Goal: Task Accomplishment & Management: Complete application form

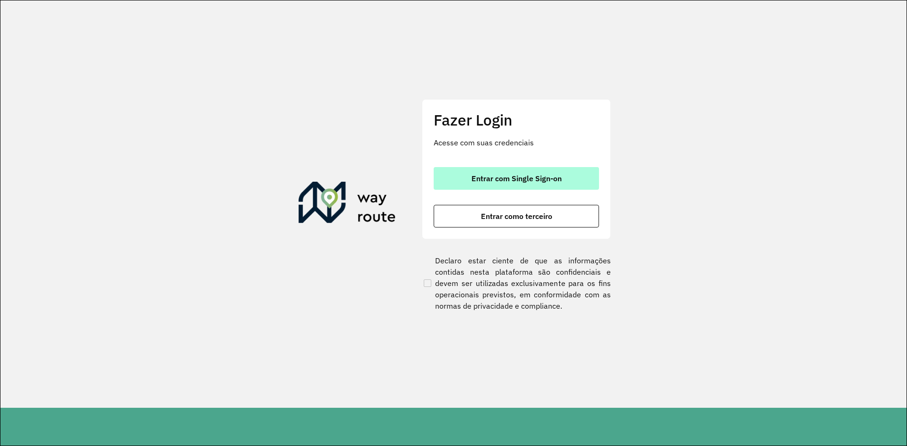
click at [521, 173] on button "Entrar com Single Sign-on" at bounding box center [516, 178] width 165 height 23
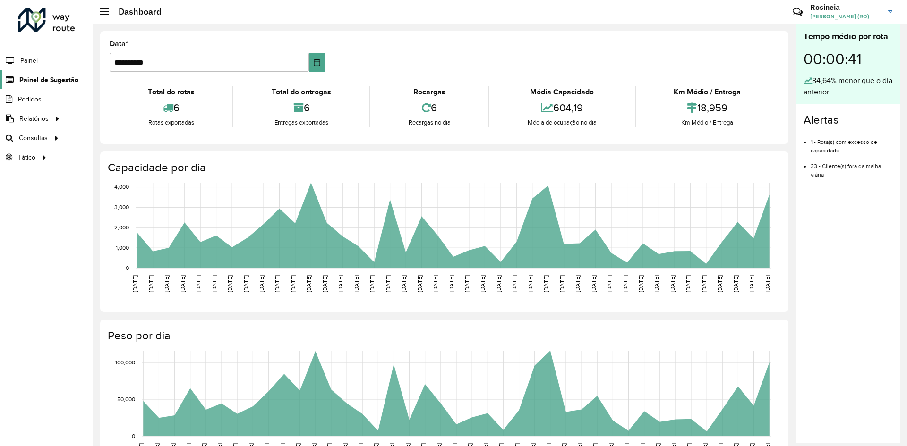
click at [37, 83] on span "Painel de Sugestão" at bounding box center [48, 80] width 59 height 10
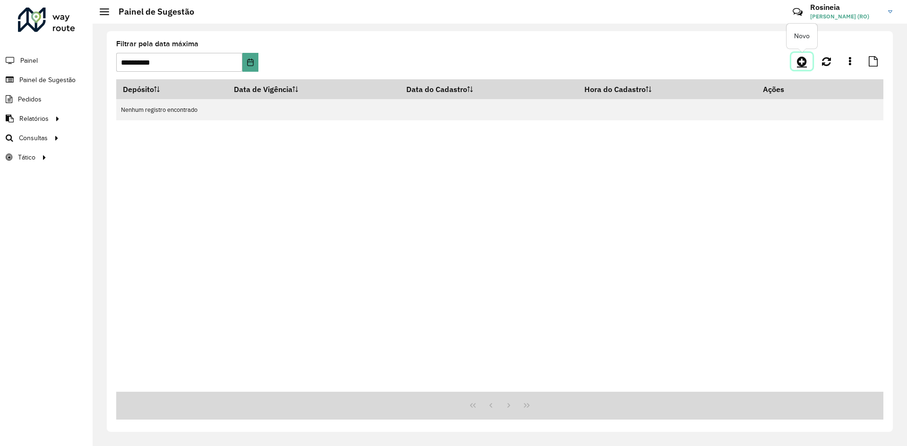
click at [800, 63] on icon at bounding box center [802, 61] width 10 height 11
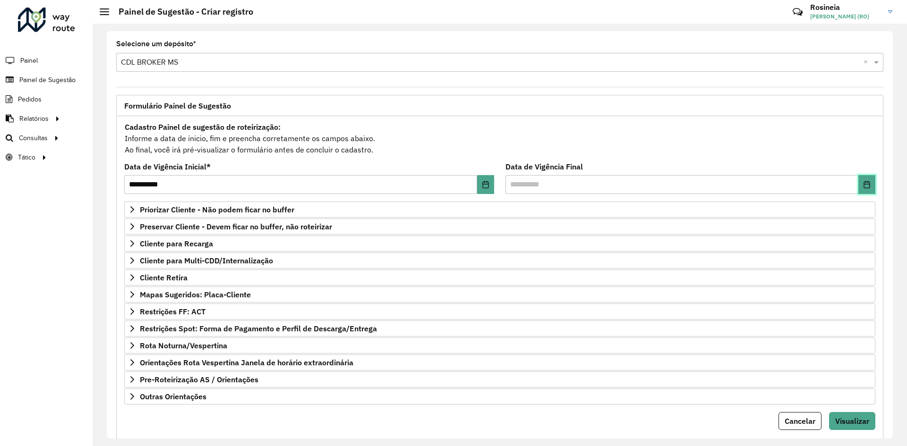
click at [868, 187] on button "Choose Date" at bounding box center [866, 184] width 17 height 19
click at [830, 216] on button "Next Month" at bounding box center [836, 215] width 15 height 15
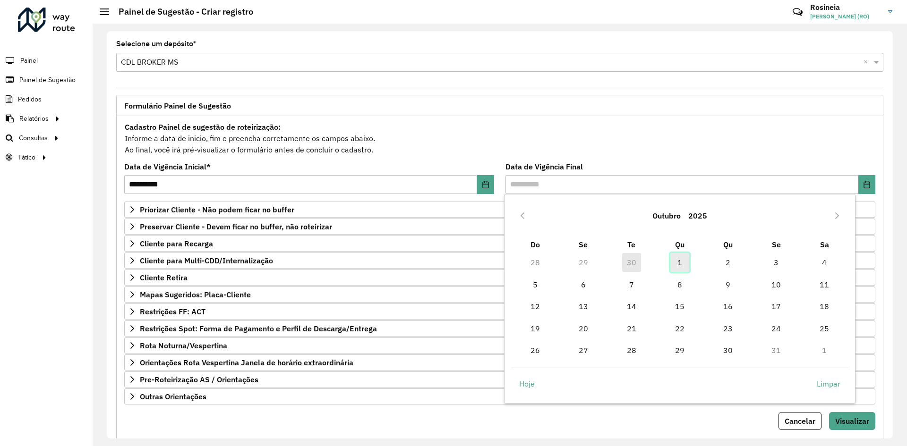
click at [678, 263] on span "1" at bounding box center [679, 262] width 19 height 19
type input "**********"
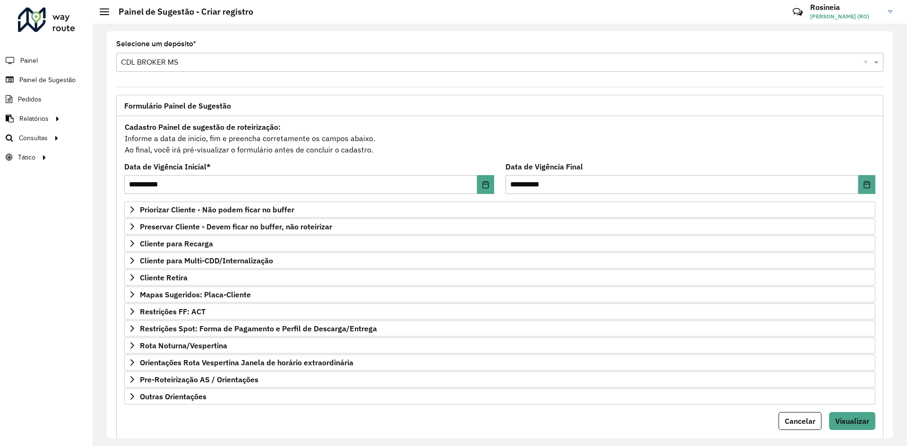
click at [685, 124] on div "Cadastro Painel de sugestão de roteirização: Informe a data de inicio, fim e pr…" at bounding box center [499, 138] width 751 height 35
click at [231, 292] on span "Mapas Sugeridos: Placa-Cliente" at bounding box center [195, 295] width 111 height 8
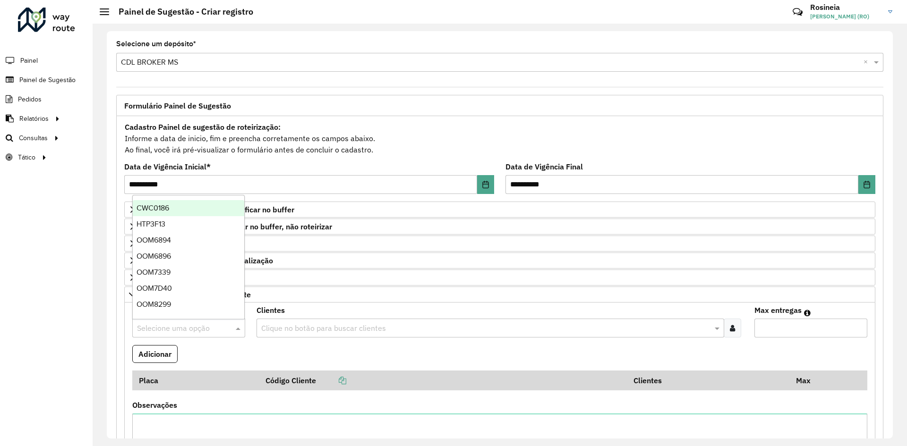
click at [204, 331] on input "text" at bounding box center [179, 328] width 85 height 11
click at [176, 255] on div "OOM6896" at bounding box center [188, 256] width 111 height 16
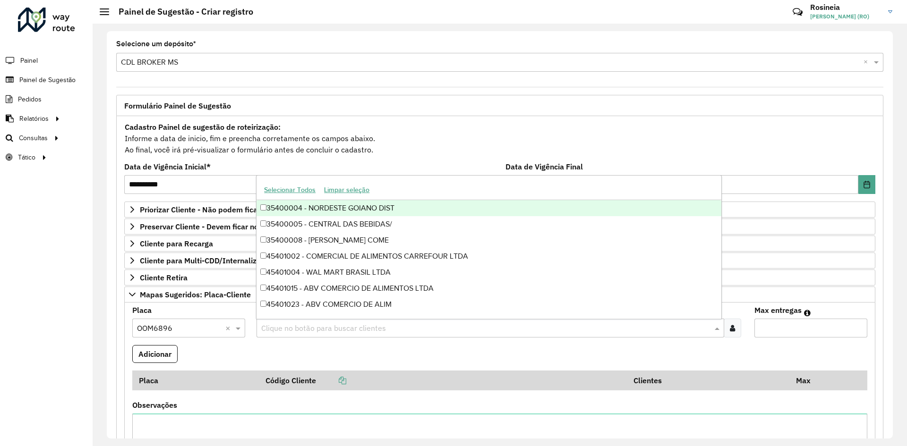
click at [356, 329] on input "text" at bounding box center [485, 328] width 453 height 11
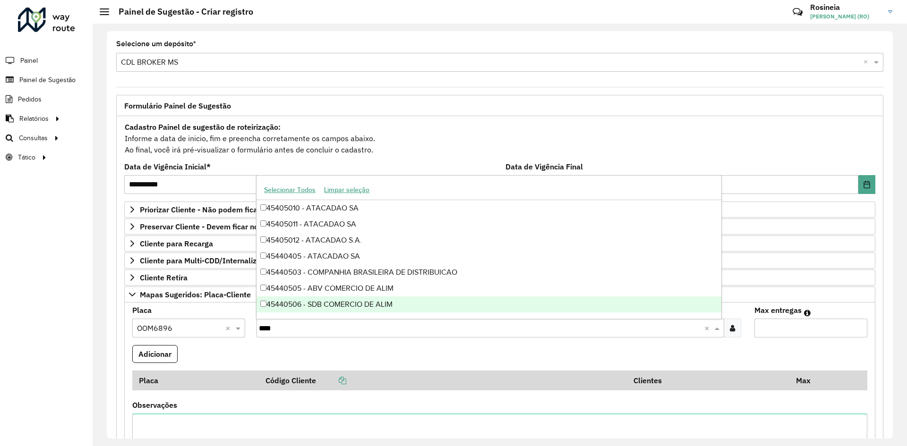
type input "*****"
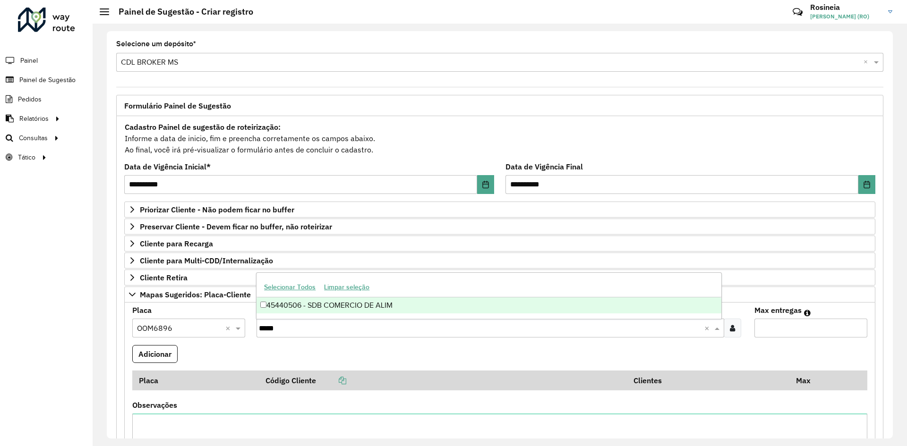
click at [494, 302] on div "45440506 - SDB COMERCIO DE ALIM" at bounding box center [488, 306] width 464 height 16
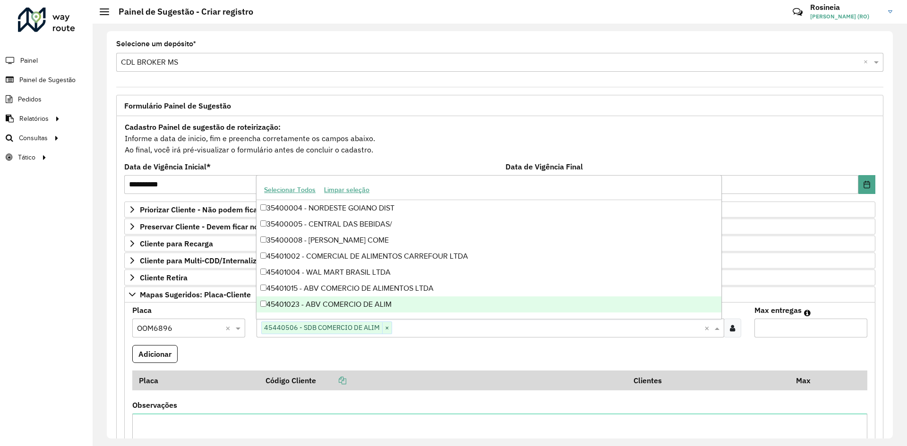
click at [777, 331] on input "Max entregas" at bounding box center [810, 328] width 113 height 19
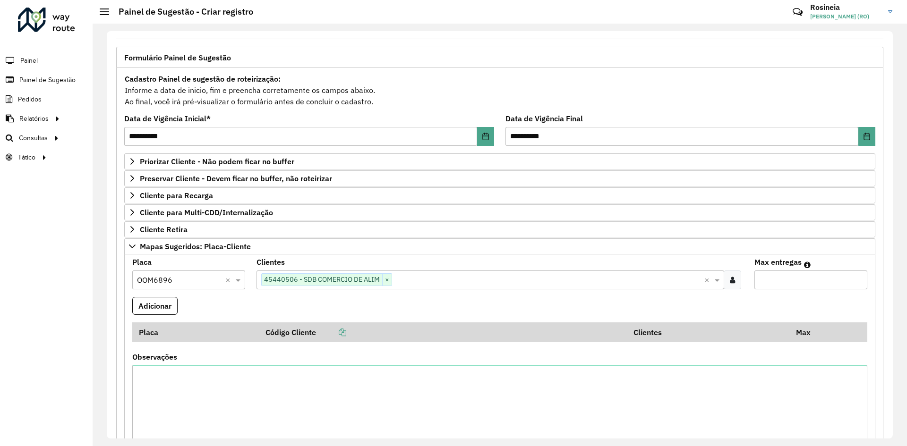
scroll to position [94, 0]
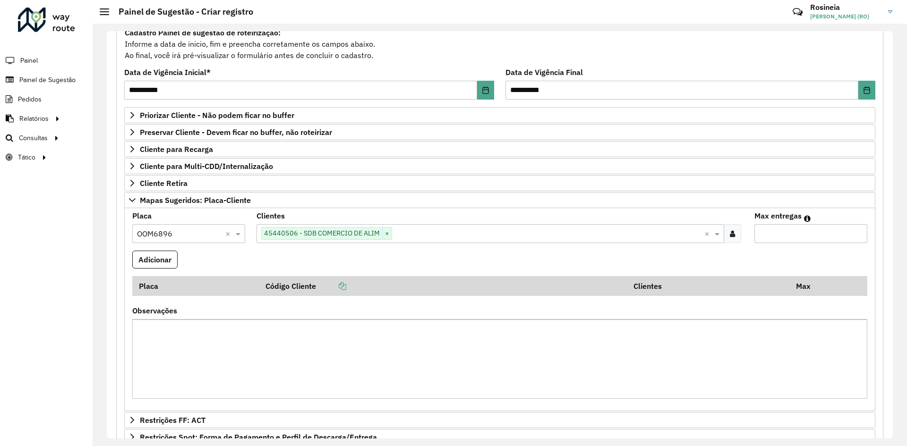
type input "*"
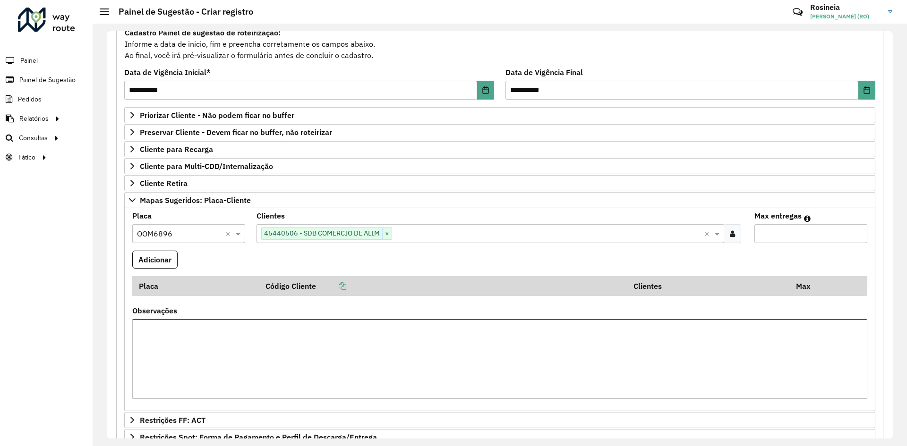
click at [284, 327] on textarea "Observações" at bounding box center [499, 359] width 735 height 80
type textarea "*"
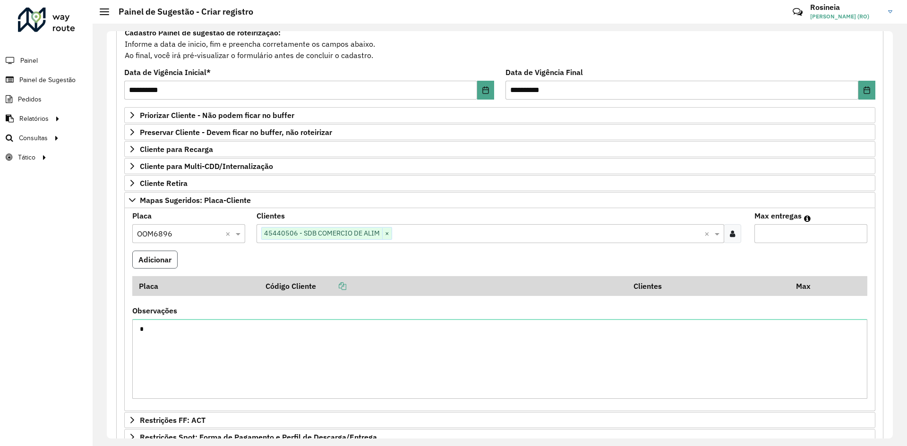
click at [164, 264] on button "Adicionar" at bounding box center [154, 260] width 45 height 18
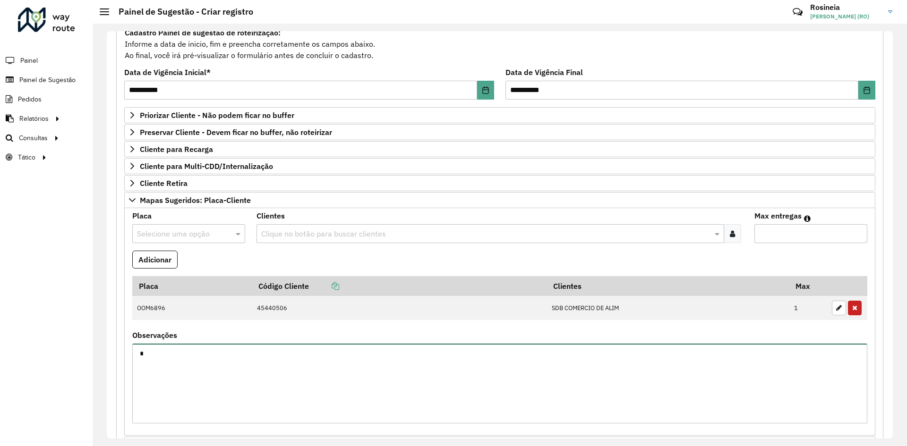
click at [160, 357] on textarea "*" at bounding box center [499, 384] width 735 height 80
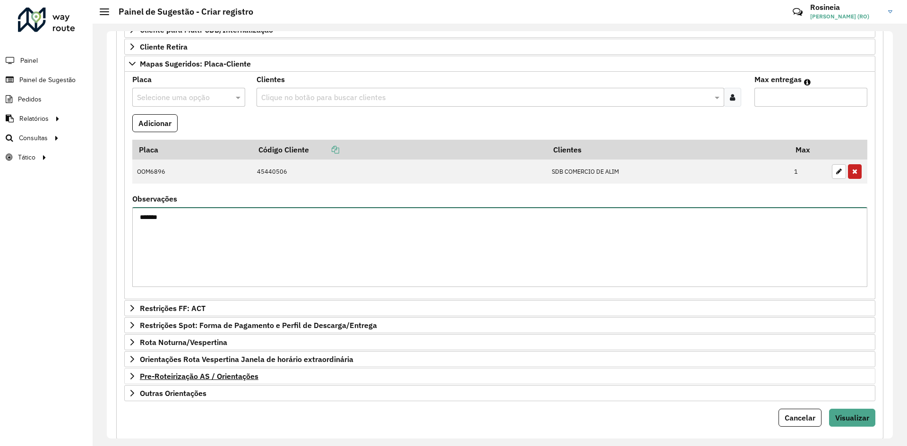
scroll to position [236, 0]
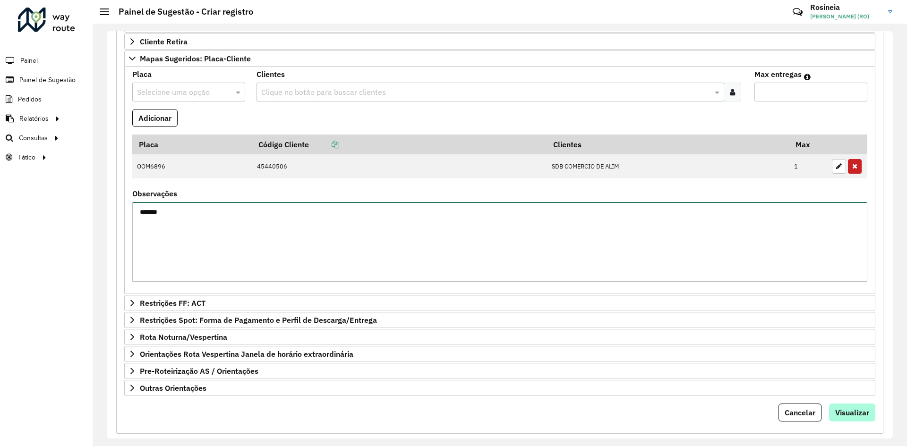
type textarea "******"
click at [868, 409] on button "Visualizar" at bounding box center [852, 413] width 46 height 18
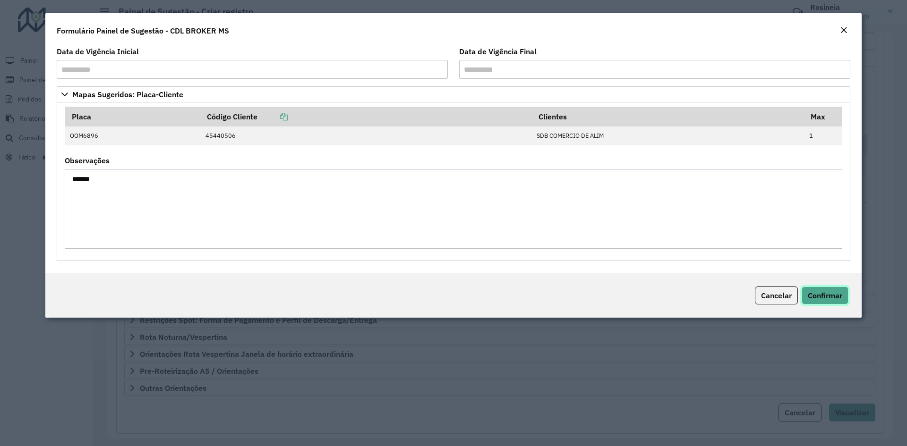
click at [835, 296] on span "Confirmar" at bounding box center [825, 295] width 34 height 9
